Goal: Task Accomplishment & Management: Manage account settings

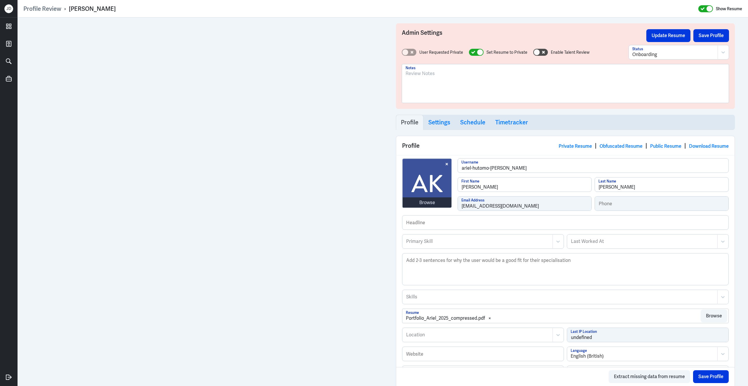
scroll to position [236, 0]
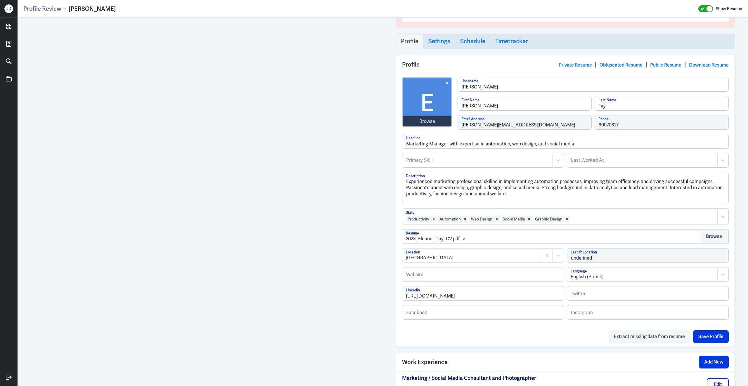
scroll to position [112, 0]
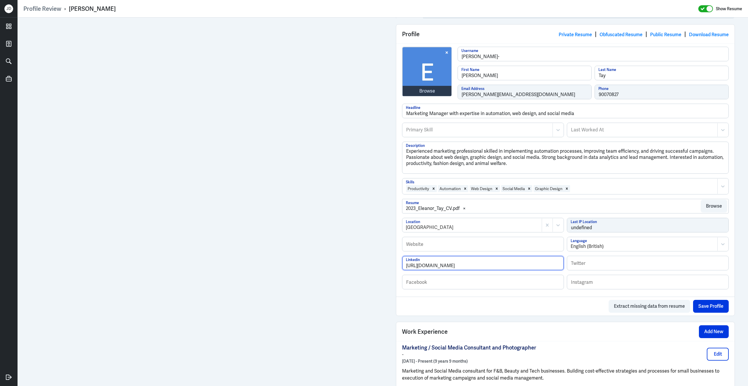
drag, startPoint x: 491, startPoint y: 269, endPoint x: 366, endPoint y: 267, distance: 125.4
click at [481, 136] on div "Primary Skill" at bounding box center [478, 129] width 150 height 13
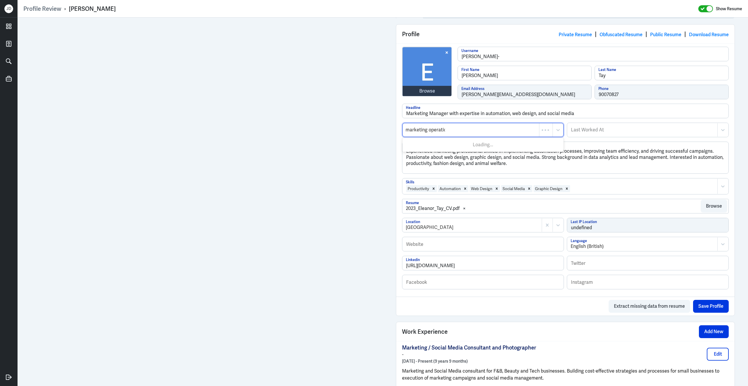
type input "marketing operation"
click at [478, 148] on div "Marketing Operations" at bounding box center [482, 144] width 161 height 11
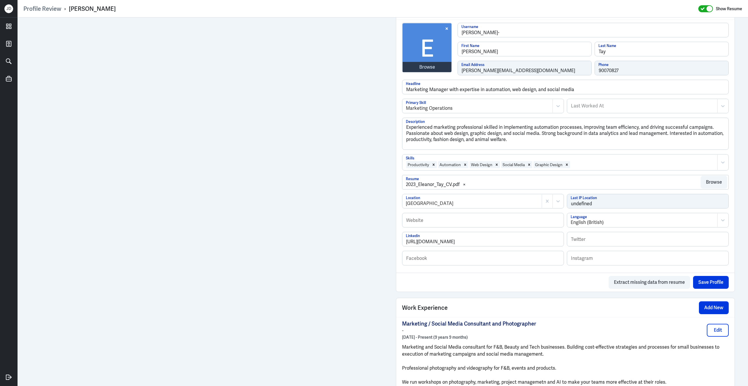
scroll to position [112, 0]
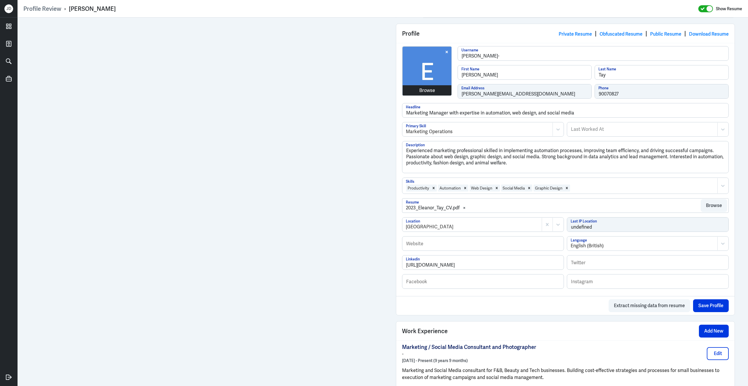
click at [431, 91] on div "Browse" at bounding box center [427, 90] width 16 height 7
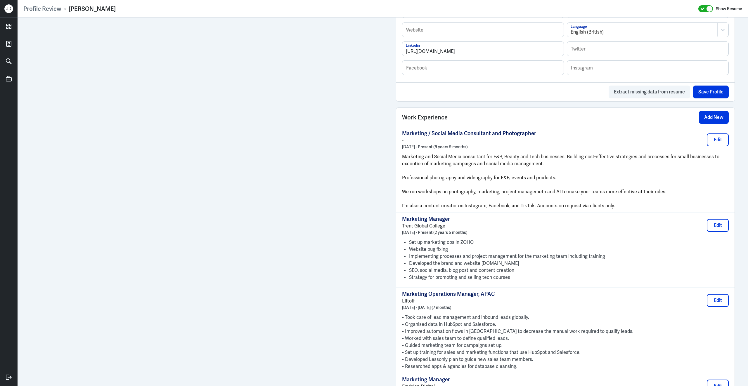
scroll to position [324, 0]
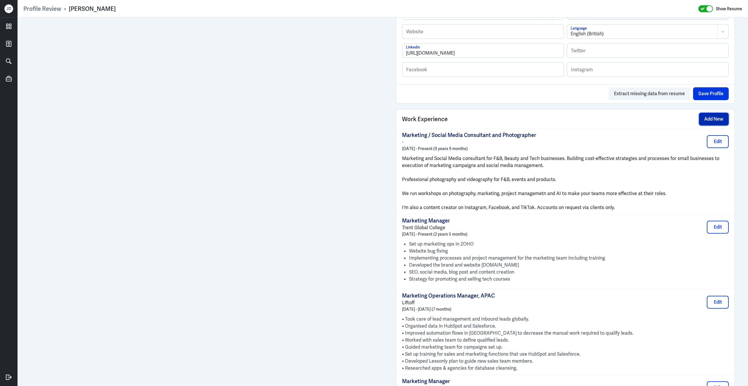
click at [708, 126] on button "Add New" at bounding box center [714, 119] width 30 height 13
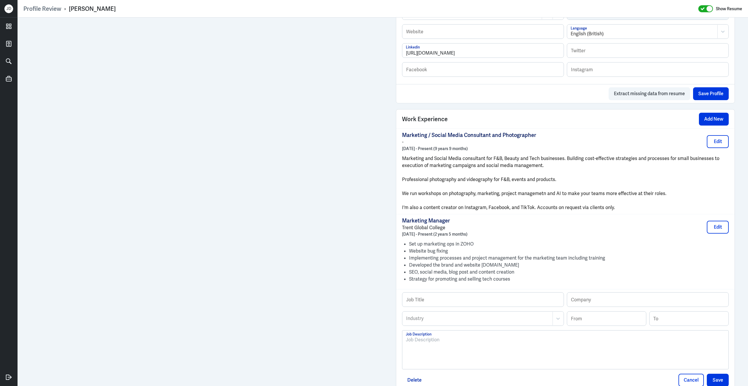
click at [439, 355] on div at bounding box center [565, 353] width 319 height 32
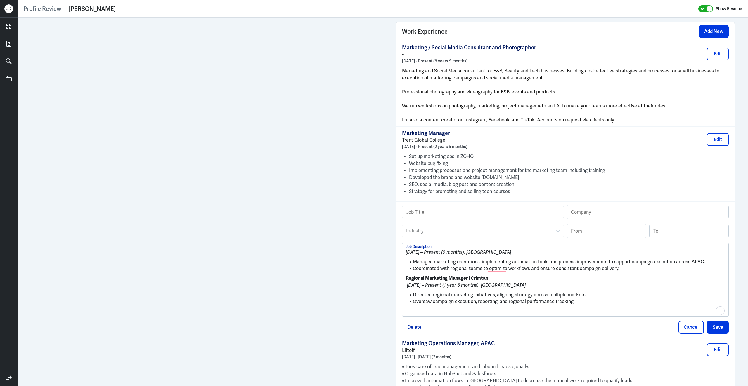
scroll to position [412, 0]
drag, startPoint x: 491, startPoint y: 284, endPoint x: 472, endPoint y: 282, distance: 19.1
click at [472, 282] on p "Regional Marketing Manager | Crimtan" at bounding box center [565, 278] width 319 height 7
click at [632, 216] on input "text" at bounding box center [647, 212] width 161 height 14
paste input "Crimtan"
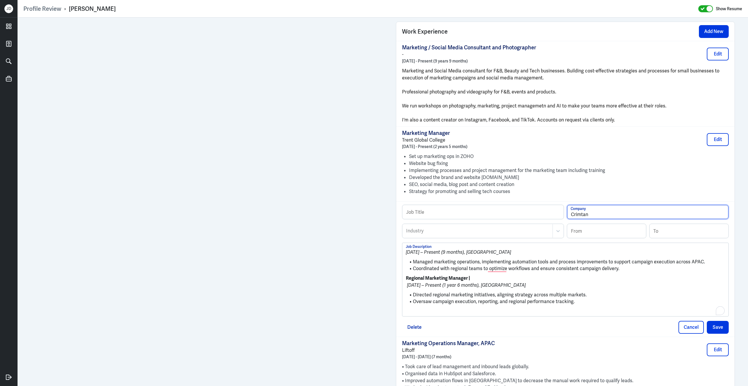
type input "Crimtan"
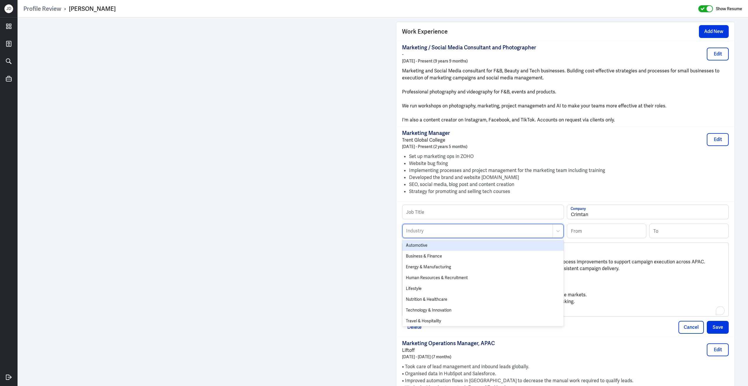
click at [494, 234] on div at bounding box center [478, 231] width 144 height 7
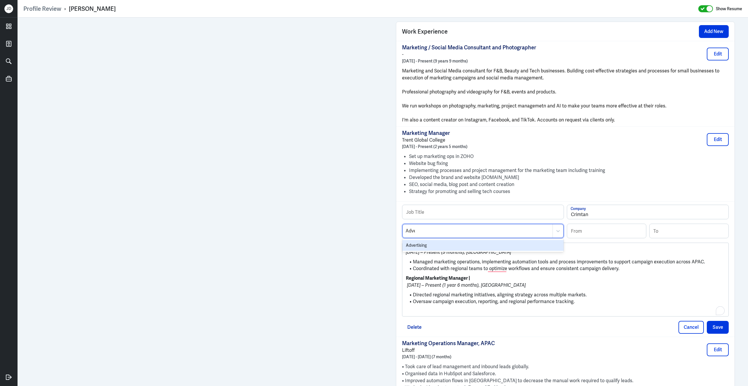
type input "Adver"
click at [468, 249] on div "Advertising" at bounding box center [482, 245] width 161 height 11
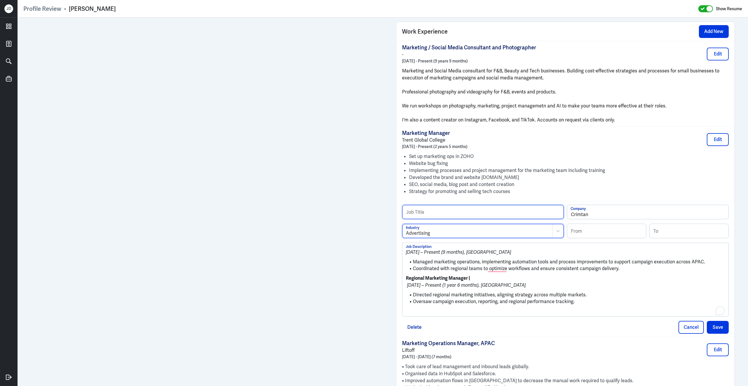
click at [464, 219] on input "text" at bounding box center [482, 212] width 161 height 14
type input "Marketing Operations Manager"
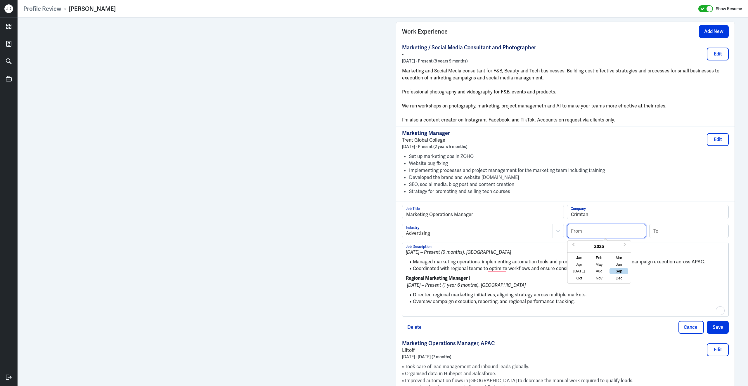
click at [588, 238] on input at bounding box center [606, 231] width 79 height 14
type input "01/2025"
click at [506, 272] on li "Coordinated with regional teams to optimize workflows and ensure consistent cam…" at bounding box center [565, 269] width 319 height 7
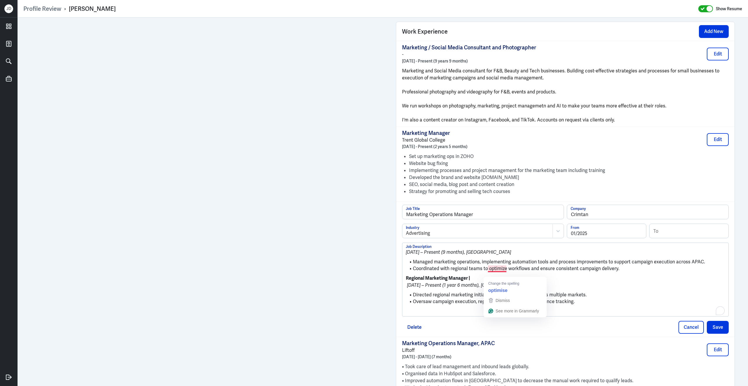
click at [631, 272] on li "Coordinated with regional teams to optimize workflows and ensure consistent cam…" at bounding box center [565, 269] width 319 height 7
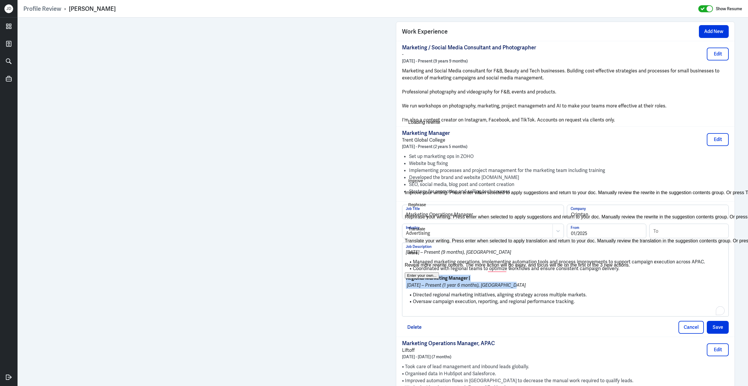
drag, startPoint x: 521, startPoint y: 289, endPoint x: 404, endPoint y: 283, distance: 117.0
click at [402, 283] on div "Profile Review › [PERSON_NAME] Show Resume Admin Settings Update Resume Save Pr…" at bounding box center [383, 193] width 731 height 386
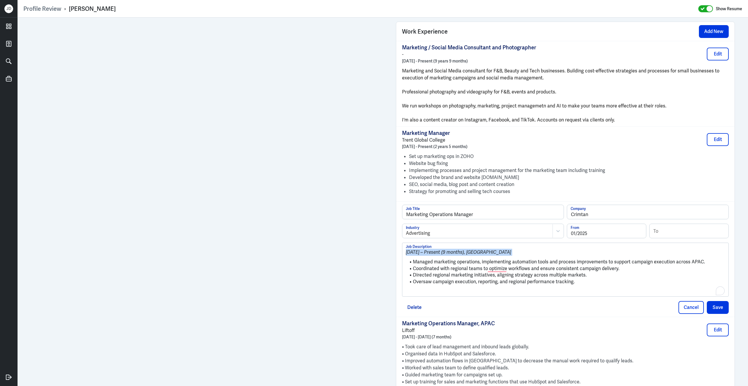
drag, startPoint x: 414, startPoint y: 266, endPoint x: 404, endPoint y: 254, distance: 16.4
click at [404, 254] on div "[DATE] – Present (9 months), [GEOGRAPHIC_DATA] Managed marketing operations, im…" at bounding box center [565, 269] width 326 height 53
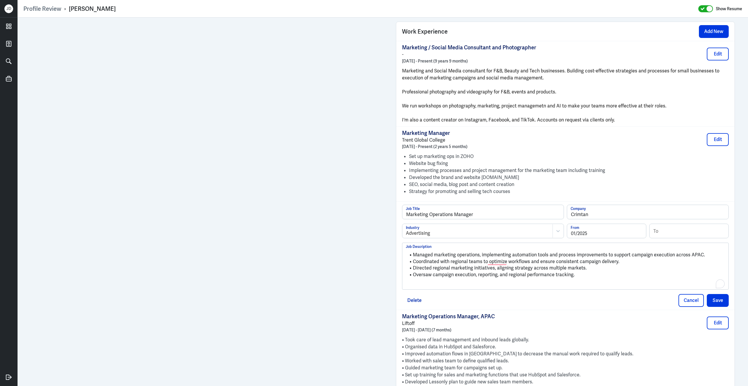
click at [431, 288] on p "To enrich screen reader interactions, please activate Accessibility in Grammarl…" at bounding box center [565, 284] width 319 height 7
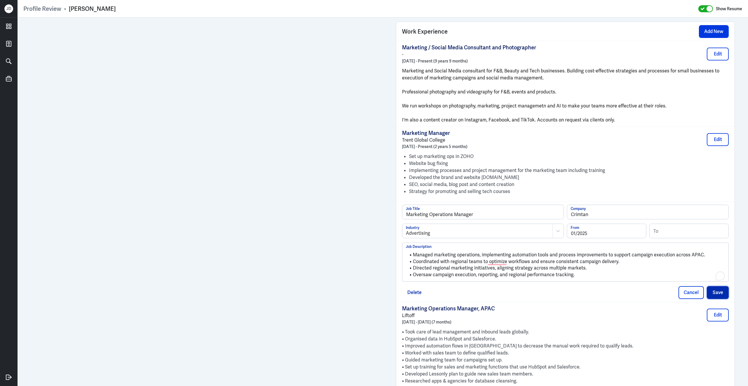
click at [719, 297] on button "Save" at bounding box center [718, 292] width 22 height 13
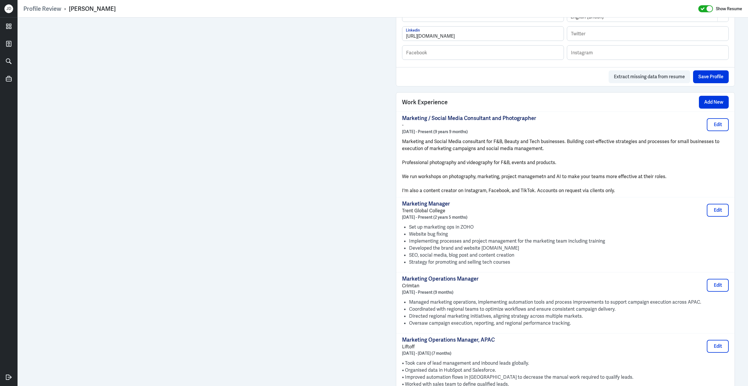
scroll to position [341, 0]
